Goal: Navigation & Orientation: Find specific page/section

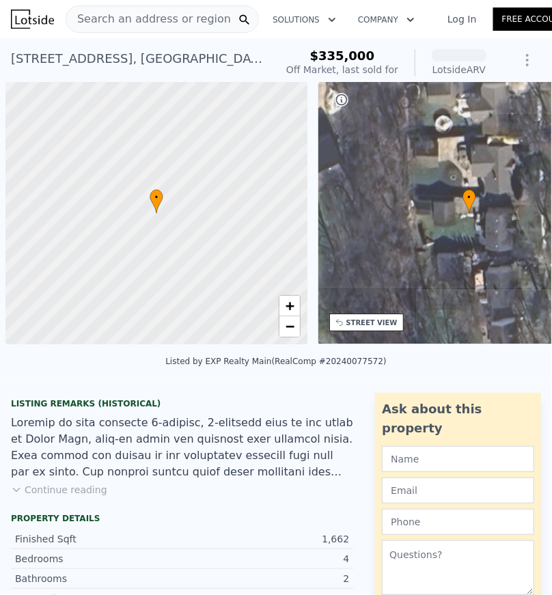
scroll to position [0, 5]
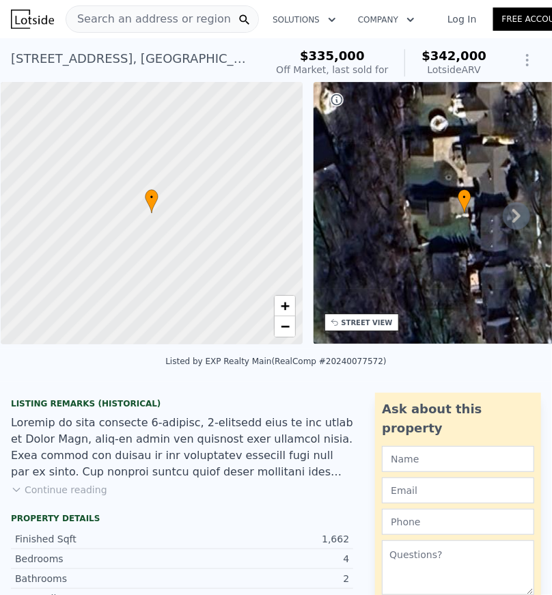
click at [510, 229] on icon at bounding box center [516, 215] width 27 height 27
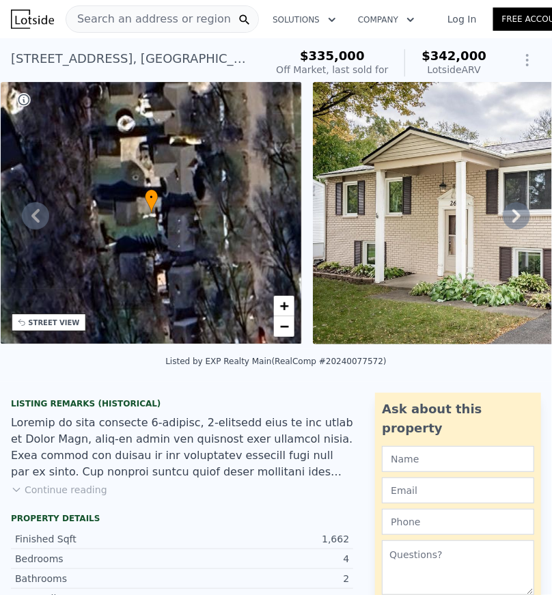
click at [510, 229] on icon at bounding box center [516, 215] width 27 height 27
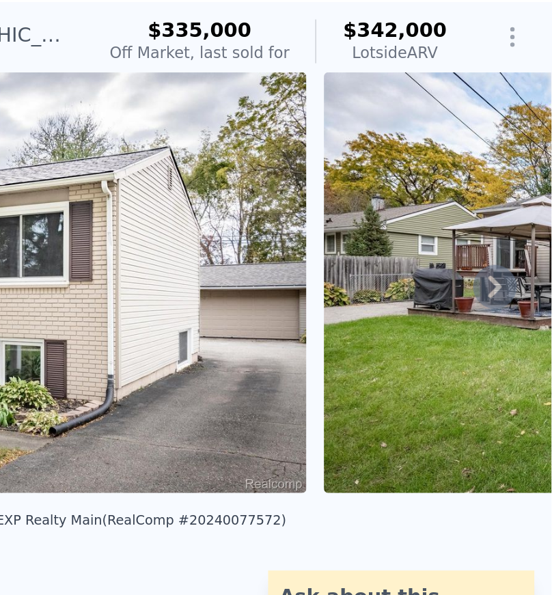
scroll to position [0, 0]
